Goal: Task Accomplishment & Management: Manage account settings

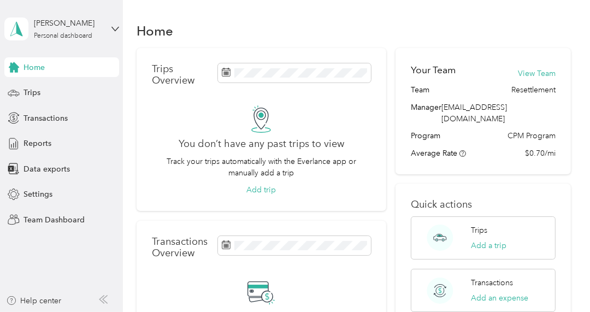
click at [62, 66] on div "Home" at bounding box center [61, 67] width 115 height 20
click at [22, 89] on div "Trips" at bounding box center [61, 93] width 115 height 20
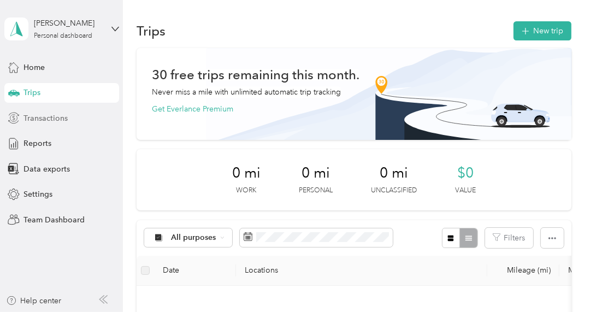
click at [38, 123] on span "Transactions" at bounding box center [45, 117] width 44 height 11
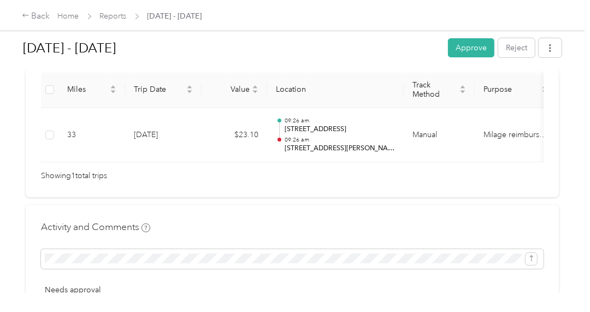
scroll to position [328, 0]
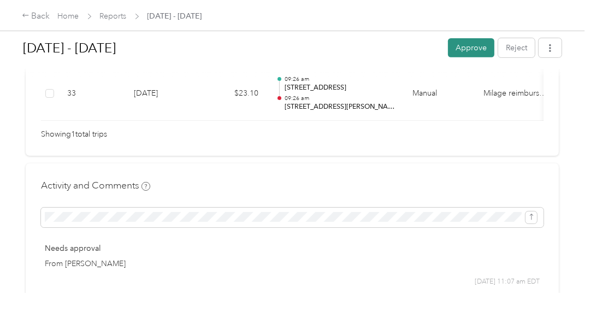
click at [469, 48] on button "Approve" at bounding box center [471, 47] width 46 height 19
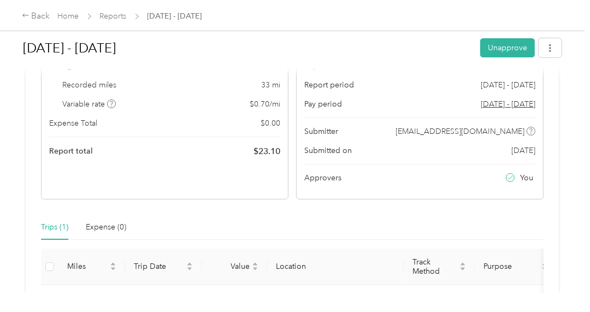
scroll to position [0, 0]
